Goal: Transaction & Acquisition: Purchase product/service

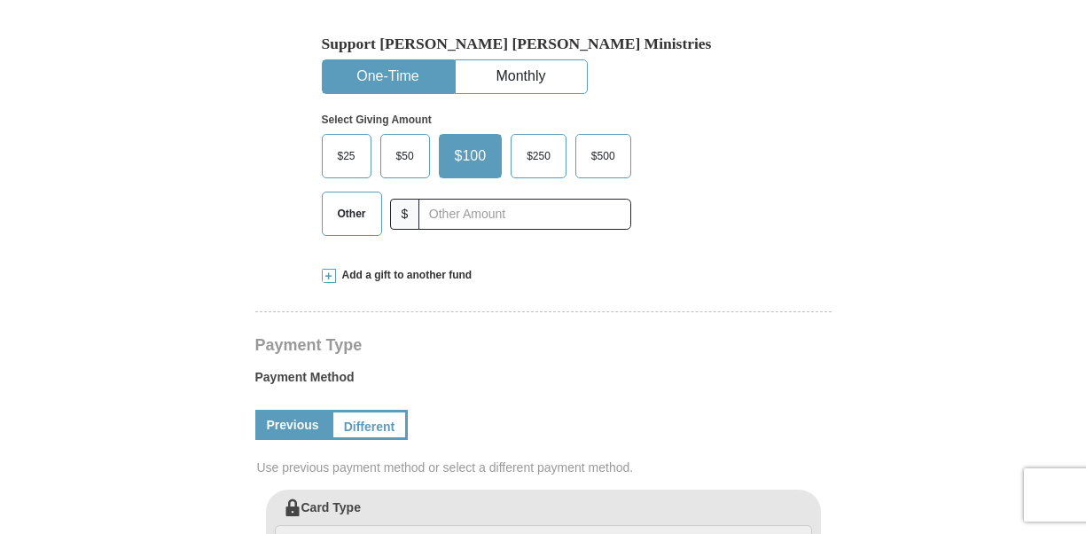
select select "NC"
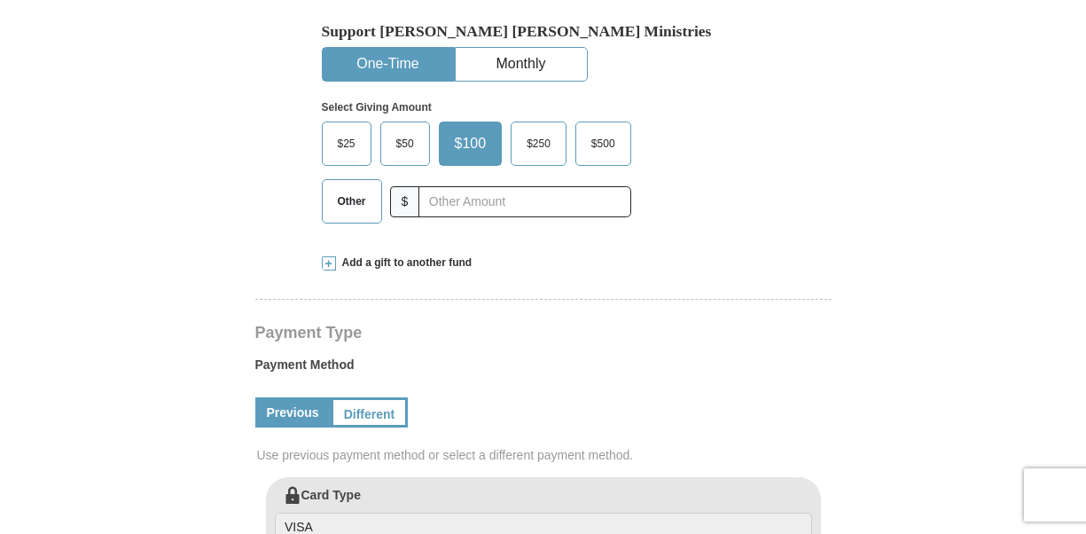
select select "NC"
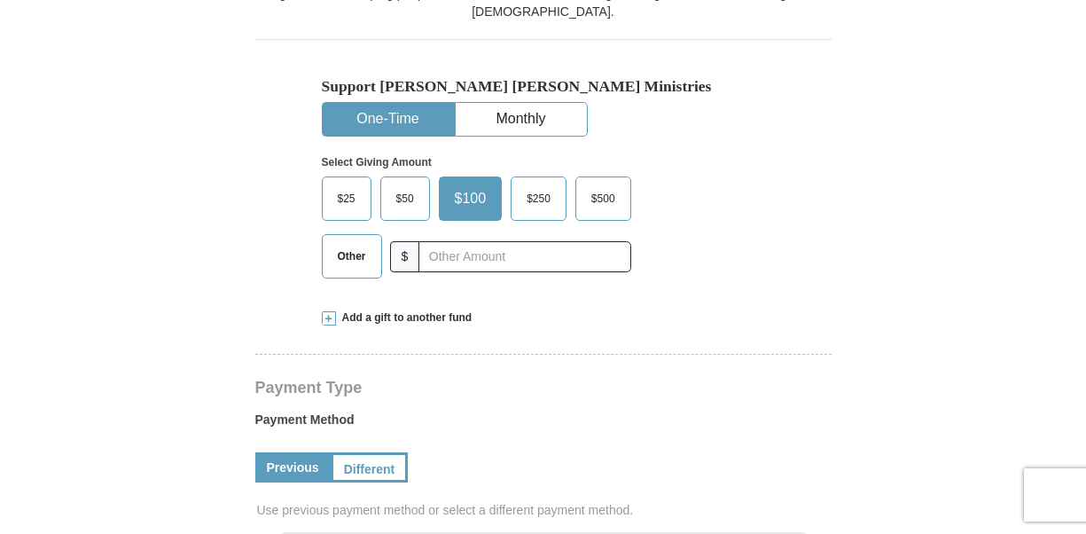
scroll to position [534, 0]
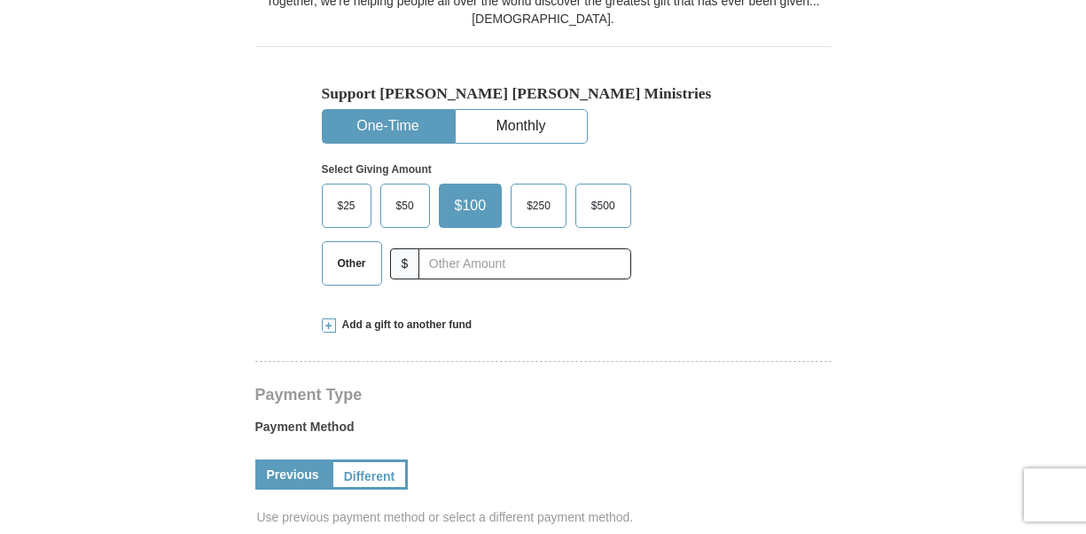
click at [345, 250] on span "Other" at bounding box center [352, 263] width 46 height 27
click at [0, 0] on input "Other" at bounding box center [0, 0] width 0 height 0
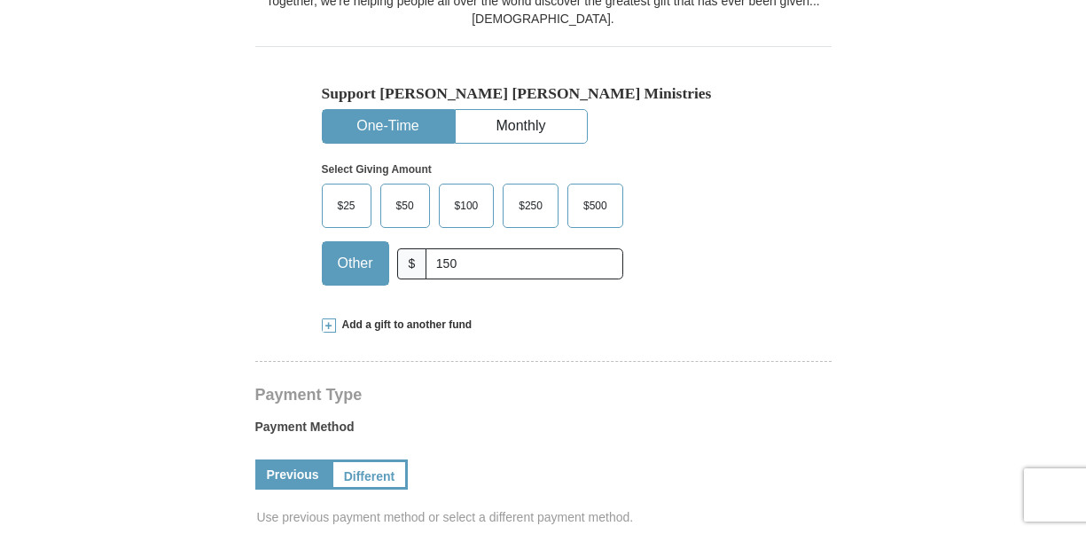
scroll to position [88, 0]
click at [470, 248] on input "150" at bounding box center [523, 263] width 197 height 31
type input "150.00"
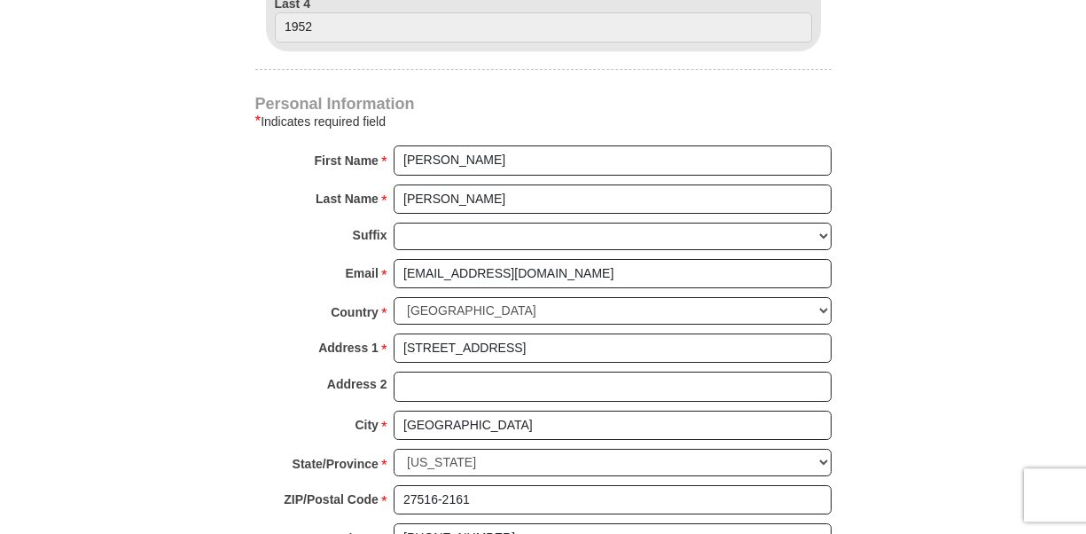
scroll to position [1377, 0]
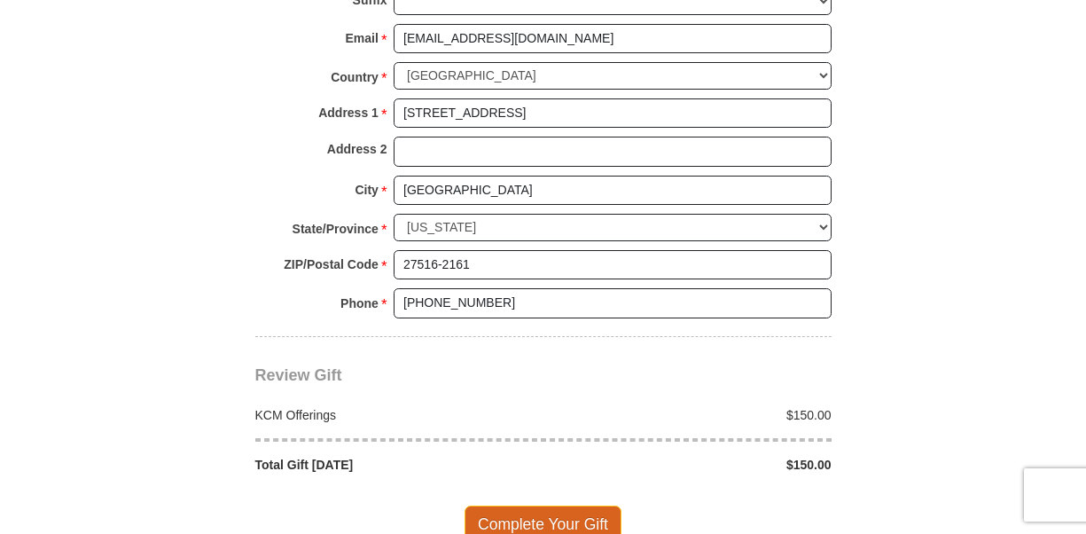
click at [606, 505] on span "Complete Your Gift" at bounding box center [542, 523] width 157 height 37
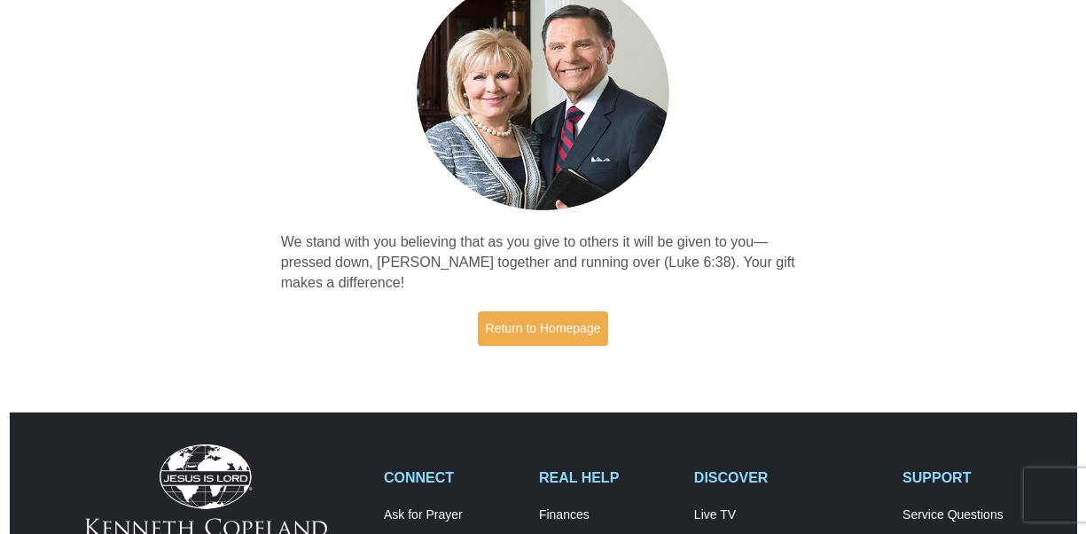
scroll to position [161, 0]
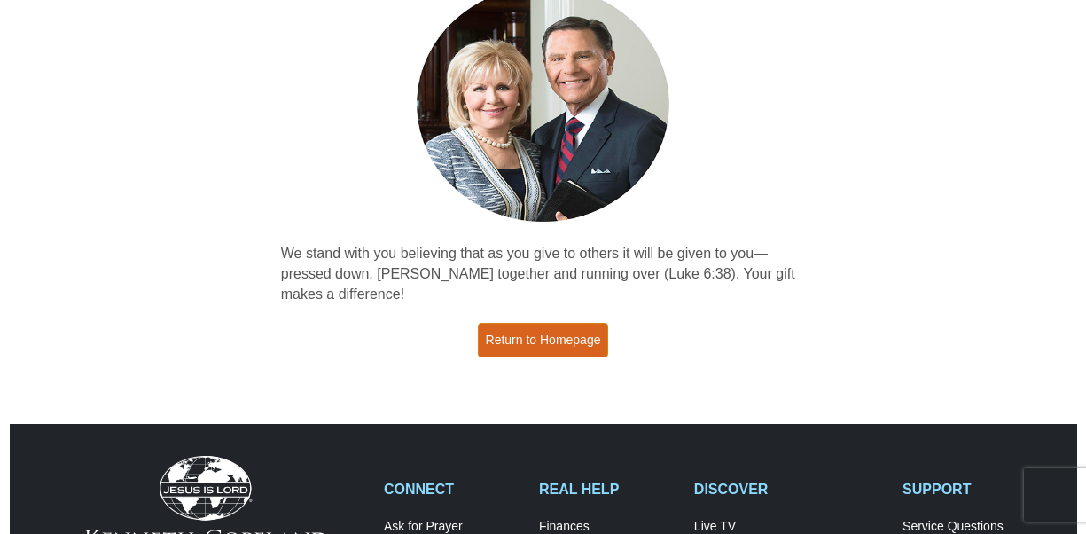
click at [576, 349] on link "Return to Homepage" at bounding box center [543, 340] width 131 height 35
